Goal: Information Seeking & Learning: Find contact information

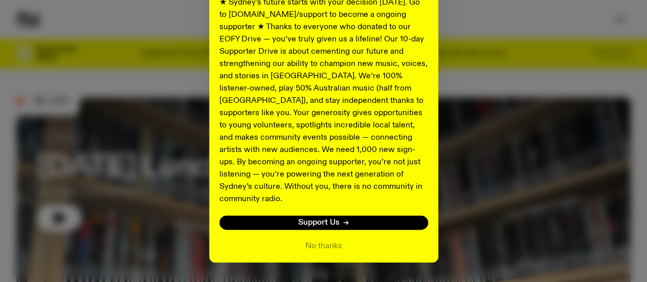
scroll to position [208, 0]
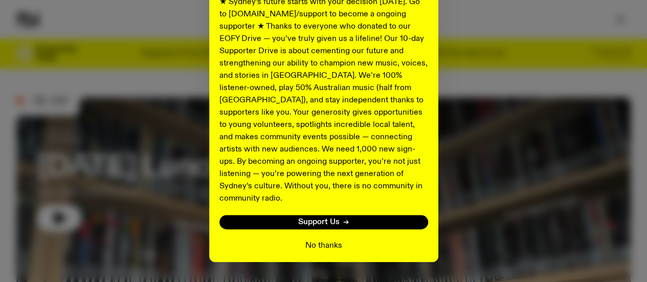
click at [331, 239] on button "No thanks" at bounding box center [323, 245] width 37 height 12
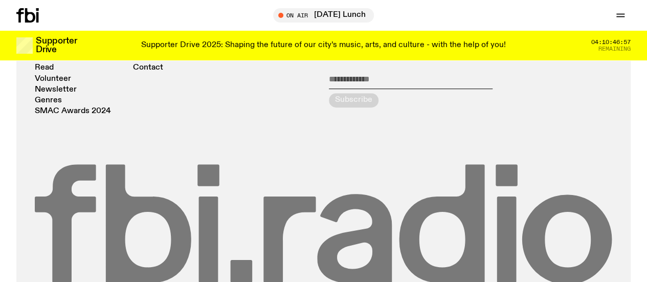
scroll to position [2135, 0]
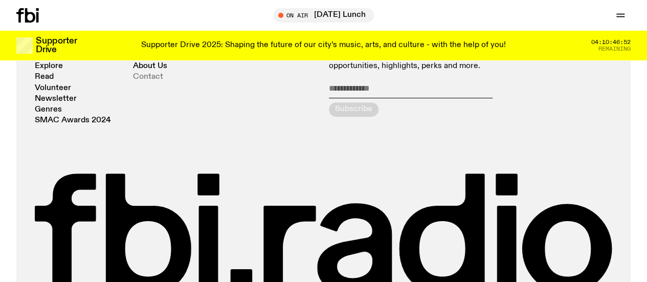
click at [150, 81] on link "Contact" at bounding box center [148, 77] width 30 height 8
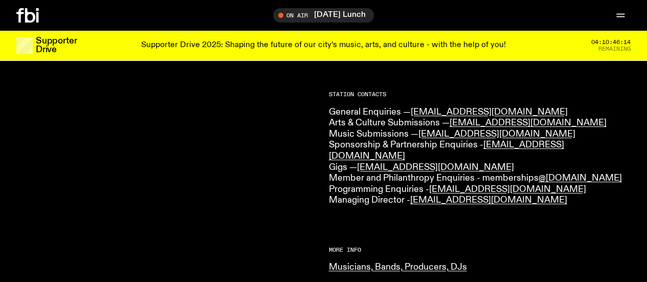
scroll to position [249, 0]
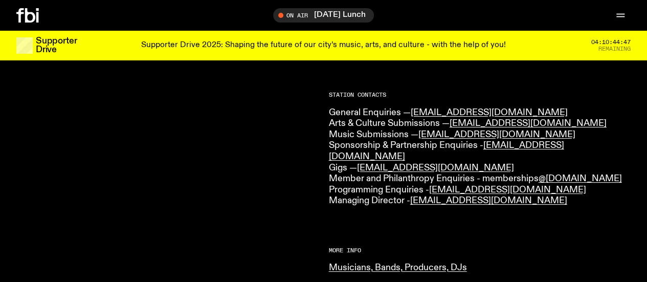
click at [0, 0] on link "Schedule" at bounding box center [0, 0] width 0 height 0
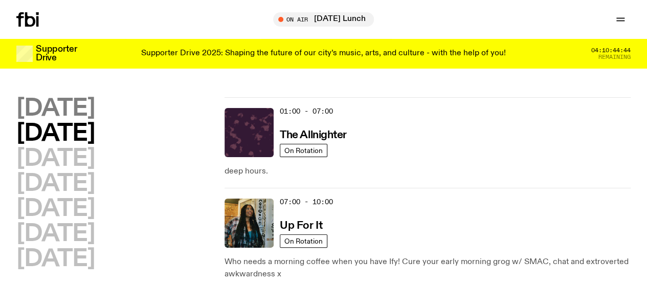
click at [95, 115] on h2 "[DATE]" at bounding box center [55, 108] width 78 height 23
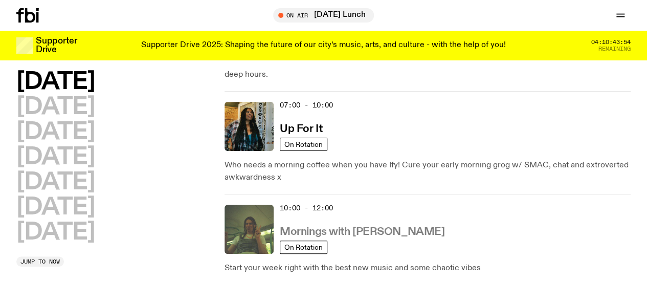
scroll to position [88, 0]
click at [307, 227] on h3 "Mornings with [PERSON_NAME]" at bounding box center [362, 232] width 165 height 11
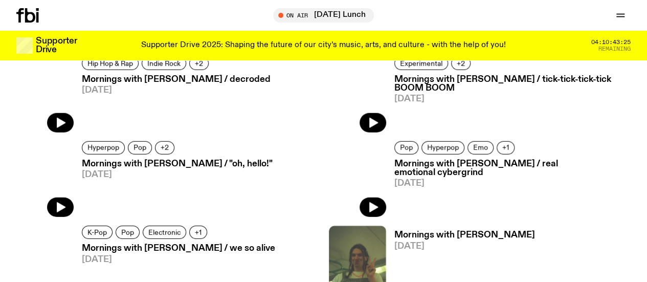
scroll to position [1324, 0]
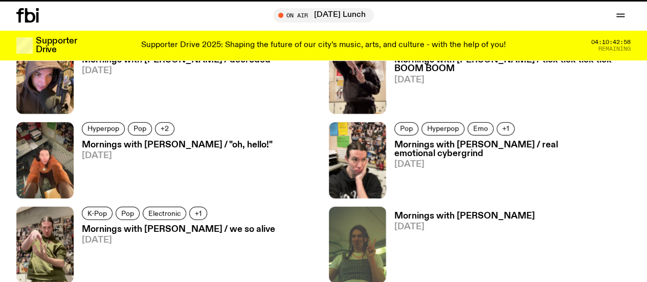
scroll to position [1316, 0]
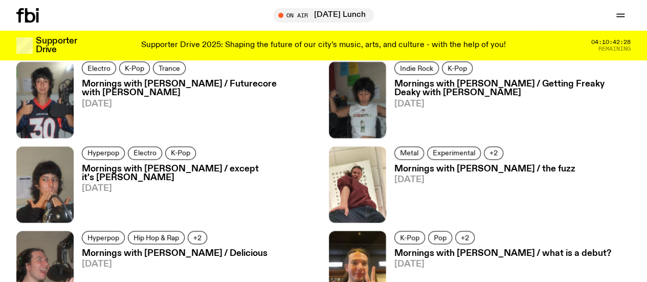
scroll to position [2553, 0]
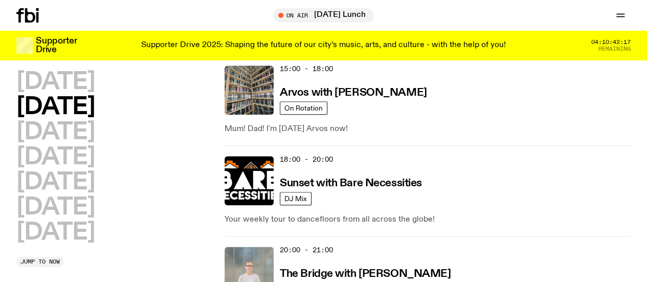
scroll to position [500, 0]
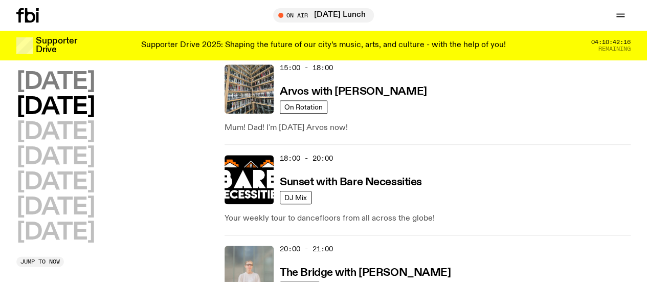
click at [62, 71] on h2 "[DATE]" at bounding box center [55, 82] width 78 height 23
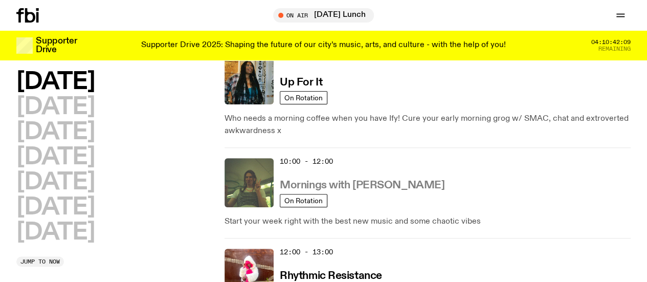
scroll to position [138, 0]
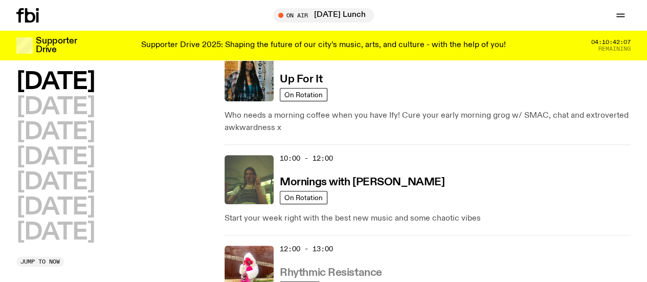
click at [367, 267] on h3 "Rhythmic Resistance" at bounding box center [331, 272] width 102 height 11
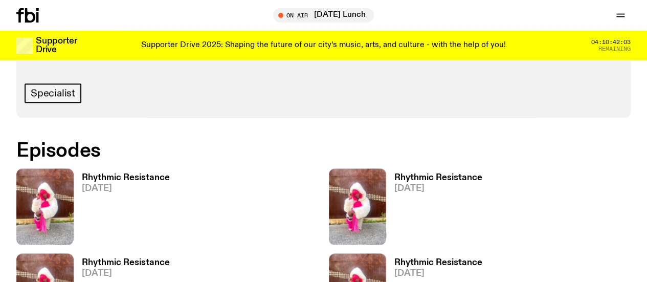
scroll to position [532, 0]
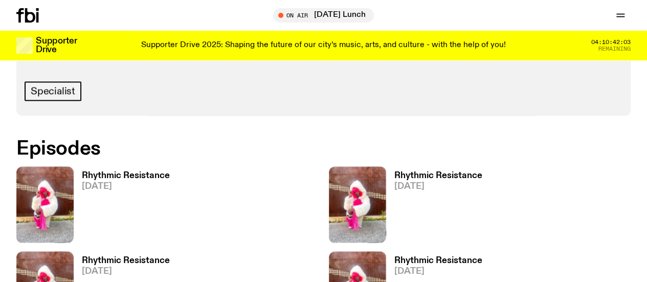
click at [456, 115] on div "10 episodes From the underground to the uprising, where music remembers and res…" at bounding box center [323, 43] width 614 height 144
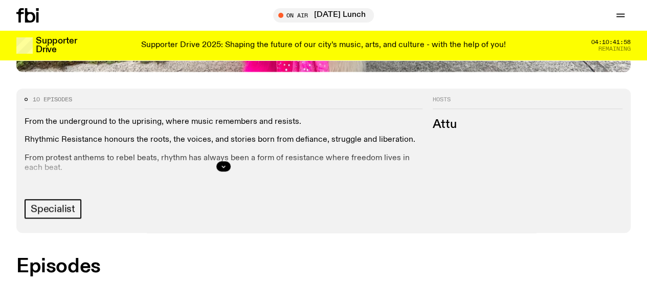
scroll to position [409, 0]
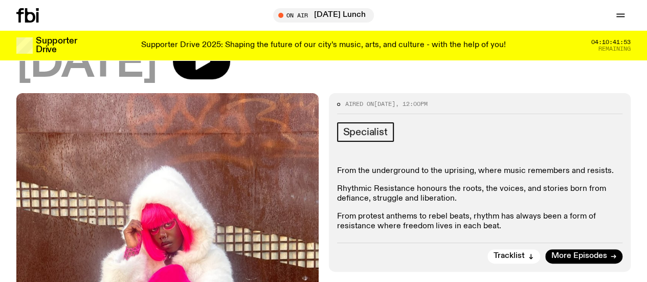
scroll to position [89, 0]
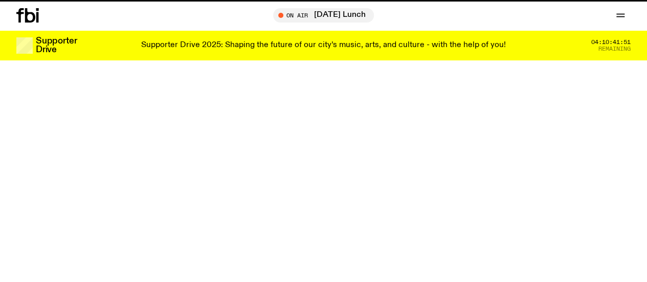
scroll to position [409, 0]
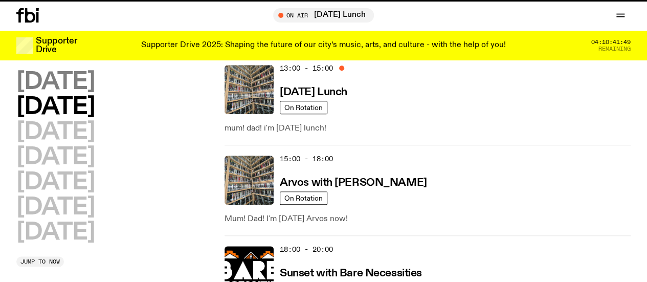
scroll to position [138, 0]
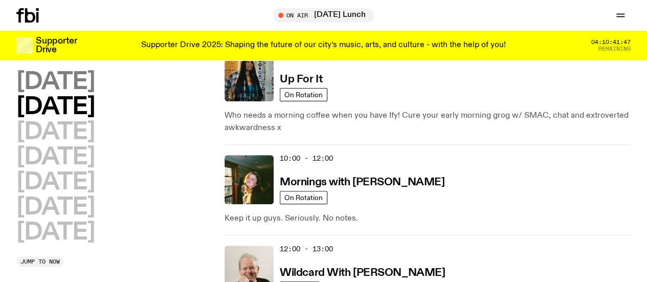
click at [94, 80] on h2 "[DATE]" at bounding box center [55, 82] width 78 height 23
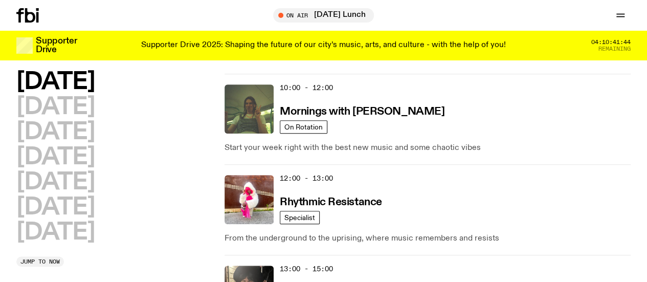
scroll to position [210, 0]
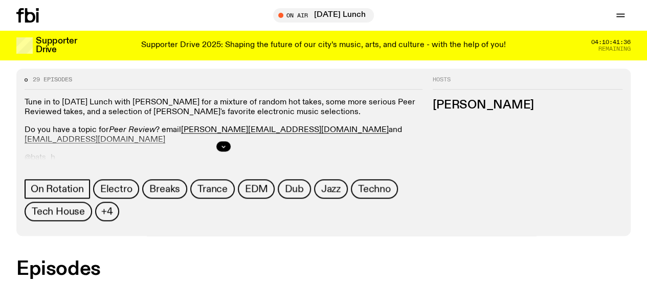
scroll to position [435, 0]
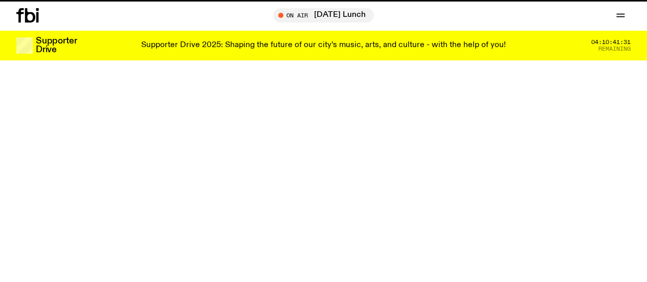
scroll to position [210, 0]
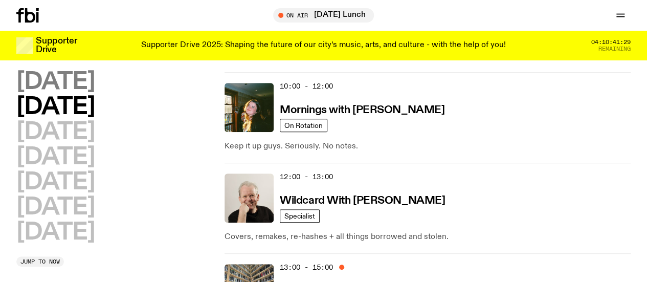
click at [95, 82] on h2 "[DATE]" at bounding box center [55, 82] width 78 height 23
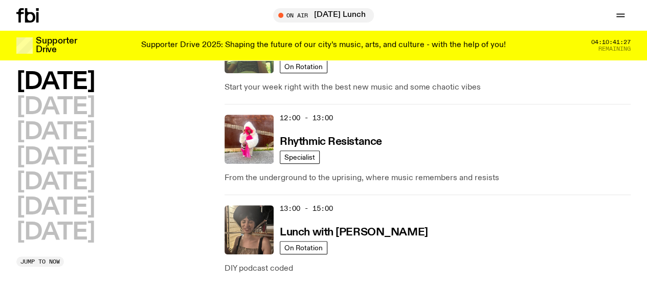
scroll to position [273, 0]
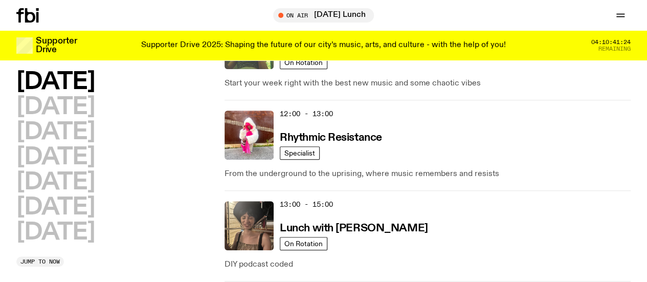
drag, startPoint x: 372, startPoint y: 202, endPoint x: 331, endPoint y: 200, distance: 40.9
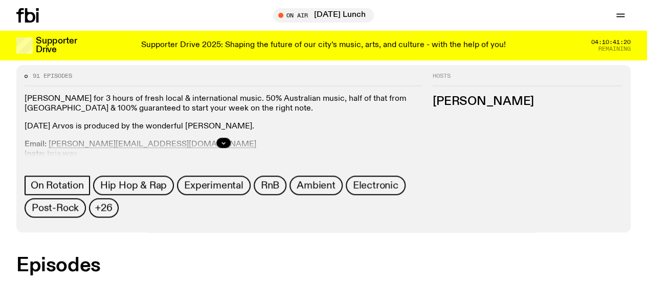
scroll to position [439, 0]
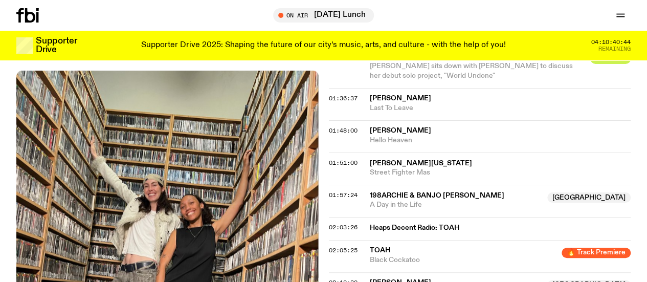
scroll to position [1040, 0]
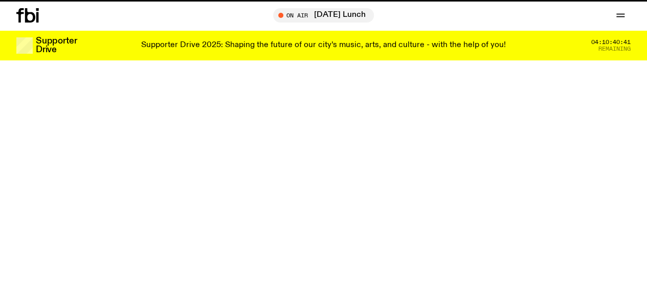
scroll to position [439, 0]
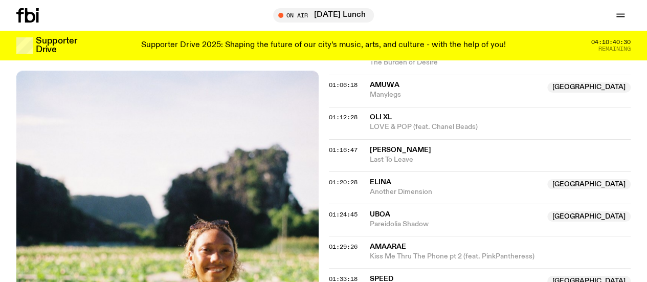
scroll to position [949, 0]
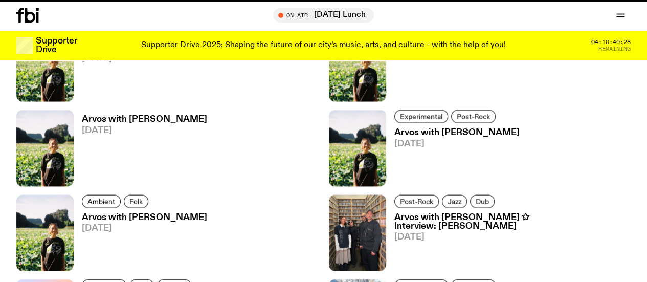
scroll to position [439, 0]
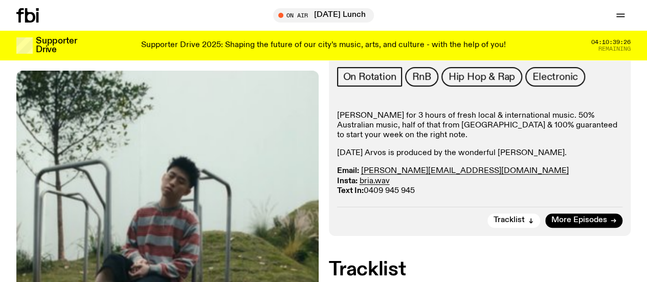
scroll to position [225, 0]
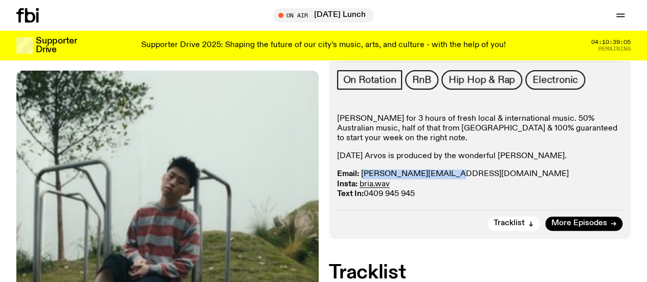
drag, startPoint x: 455, startPoint y: 153, endPoint x: 364, endPoint y: 150, distance: 91.1
click at [364, 169] on p "Email: [PERSON_NAME][EMAIL_ADDRESS][DOMAIN_NAME] Insta: bria.wav Text In: 0409 …" at bounding box center [480, 184] width 286 height 30
copy link "[PERSON_NAME][EMAIL_ADDRESS][DOMAIN_NAME]"
